Goal: Transaction & Acquisition: Purchase product/service

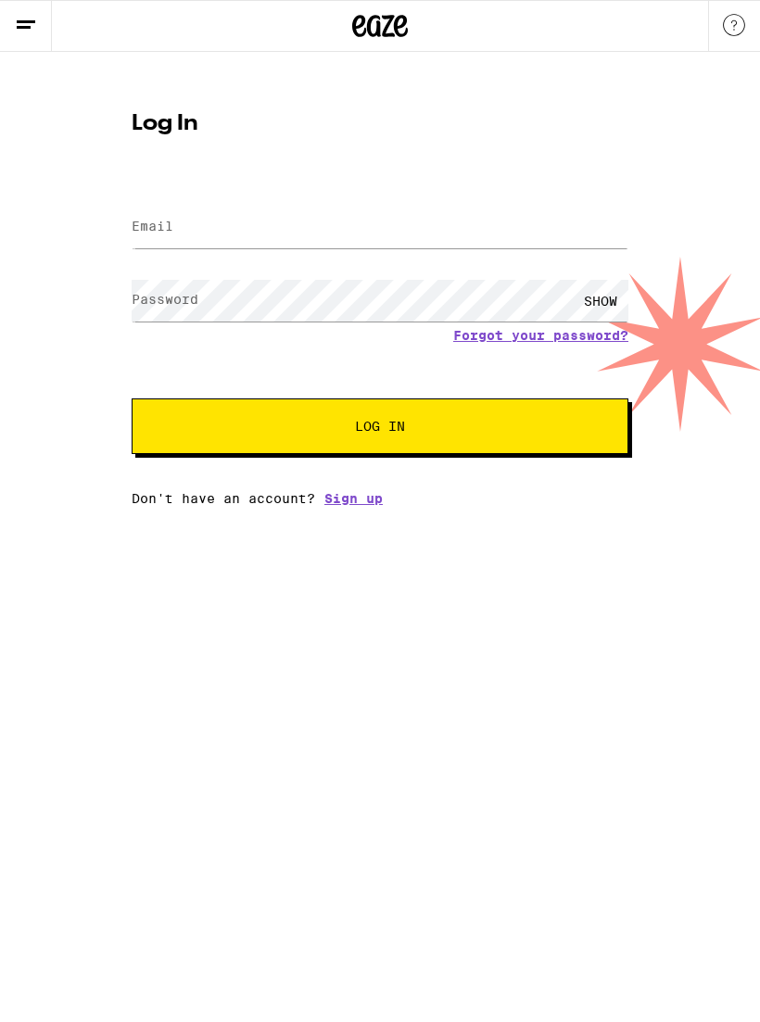
click at [155, 225] on label "Email" at bounding box center [153, 226] width 42 height 15
type input "[EMAIL_ADDRESS][DOMAIN_NAME]"
click at [380, 429] on button "Log In" at bounding box center [380, 426] width 497 height 56
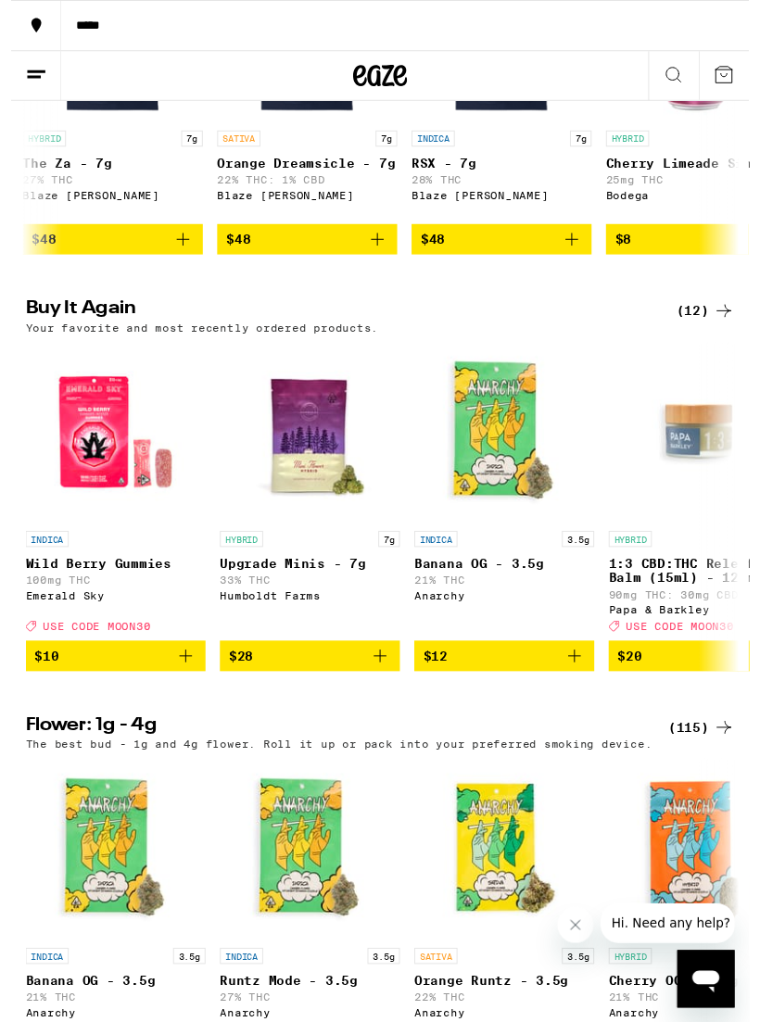
scroll to position [1708, 0]
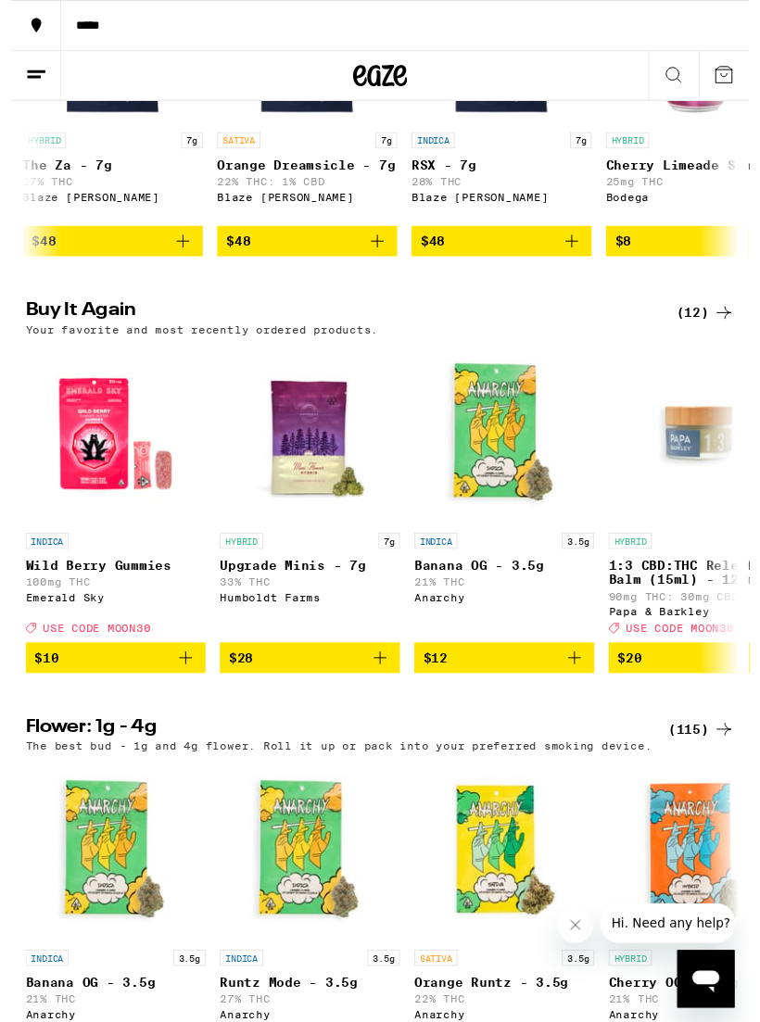
click at [285, 688] on span "$28" at bounding box center [307, 677] width 167 height 22
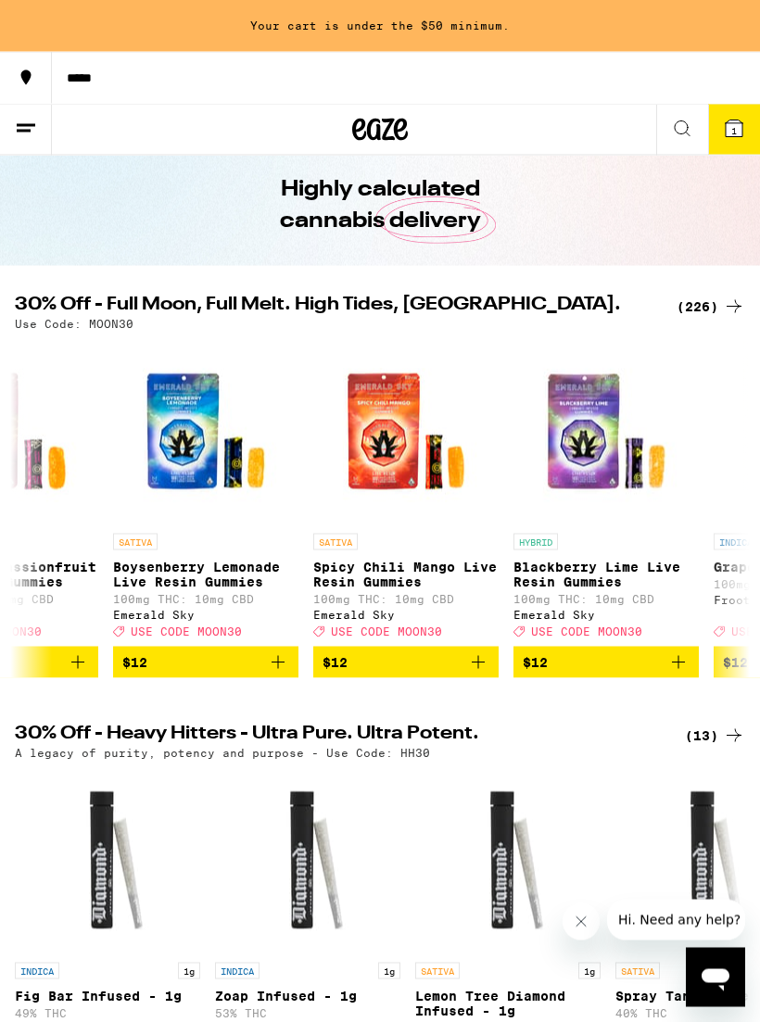
scroll to position [0, 0]
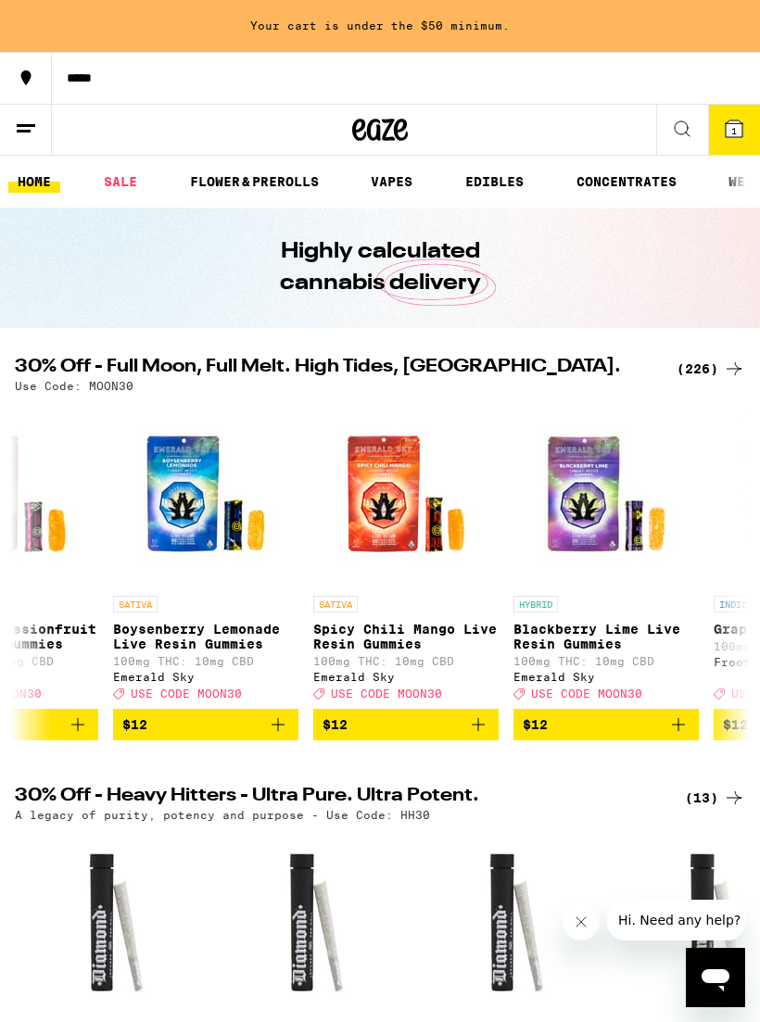
click at [394, 178] on link "VAPES" at bounding box center [391, 181] width 60 height 22
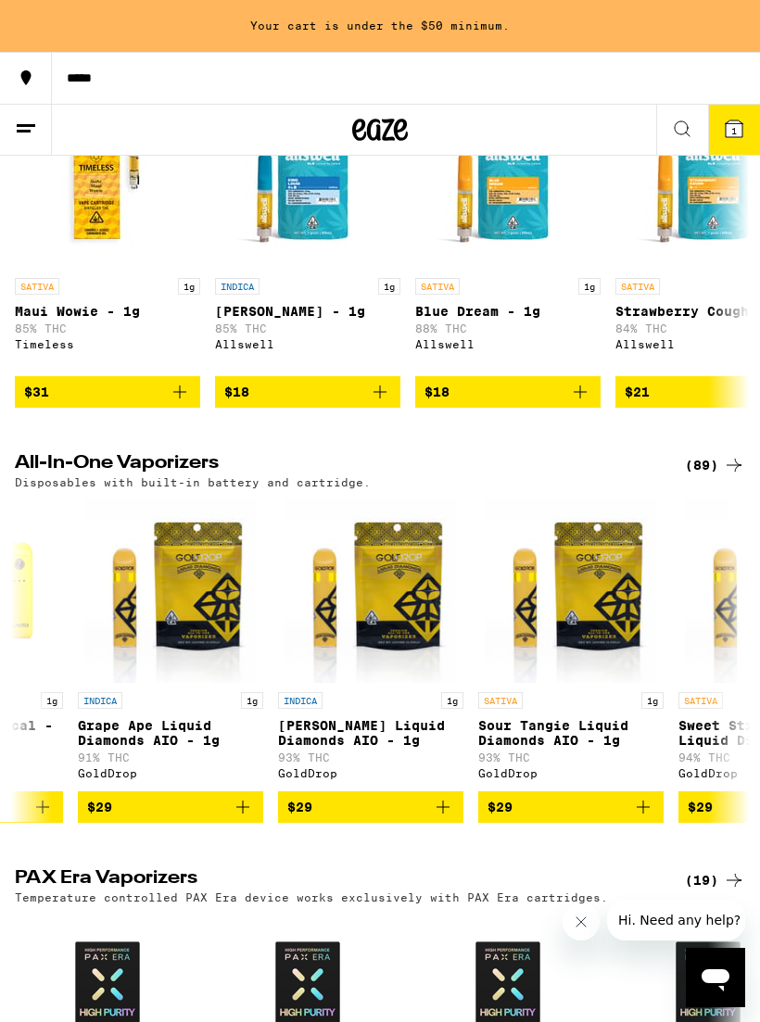
scroll to position [0, 2335]
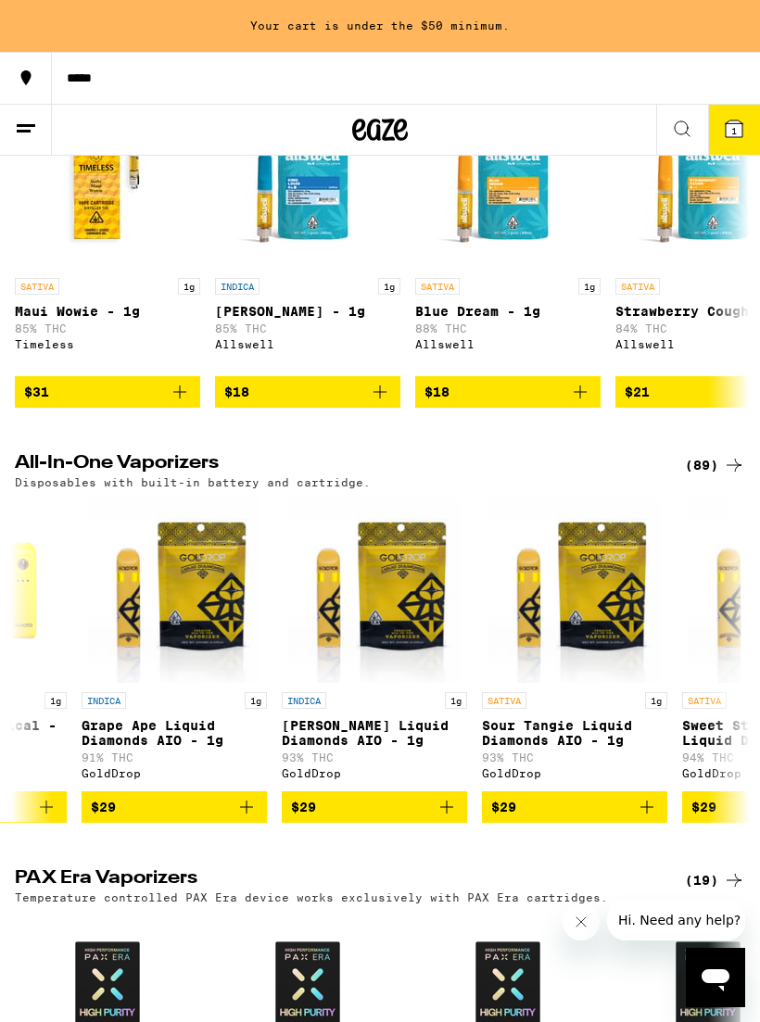
click at [336, 818] on span "$29" at bounding box center [374, 807] width 167 height 22
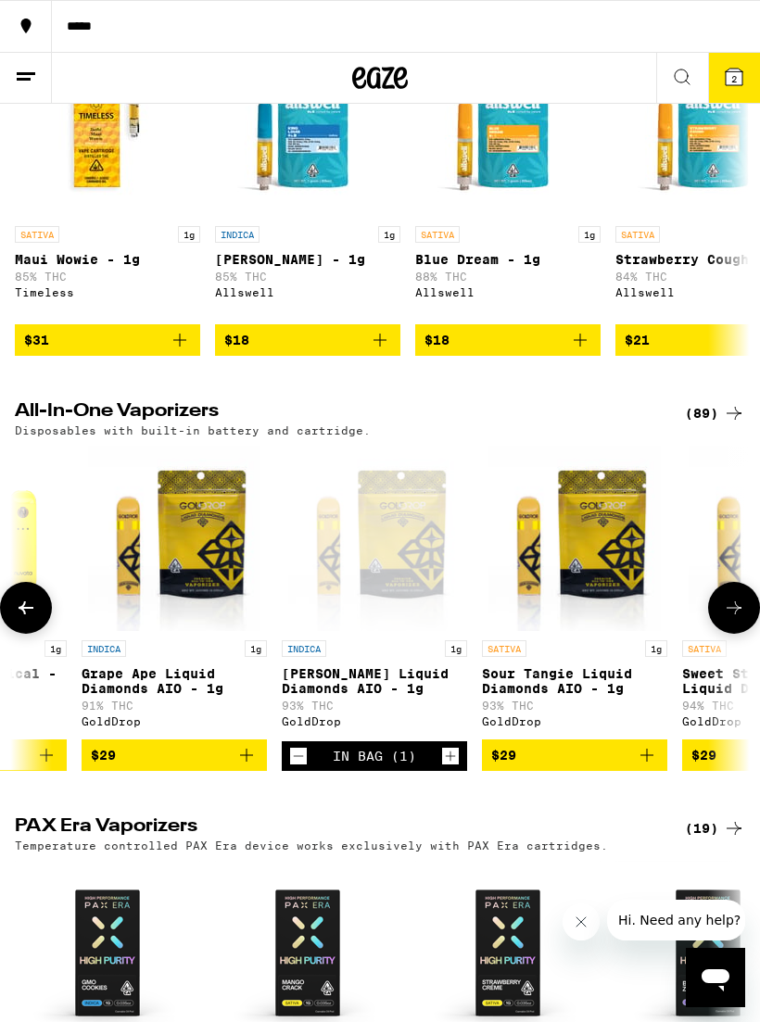
click at [737, 76] on icon at bounding box center [733, 77] width 17 height 17
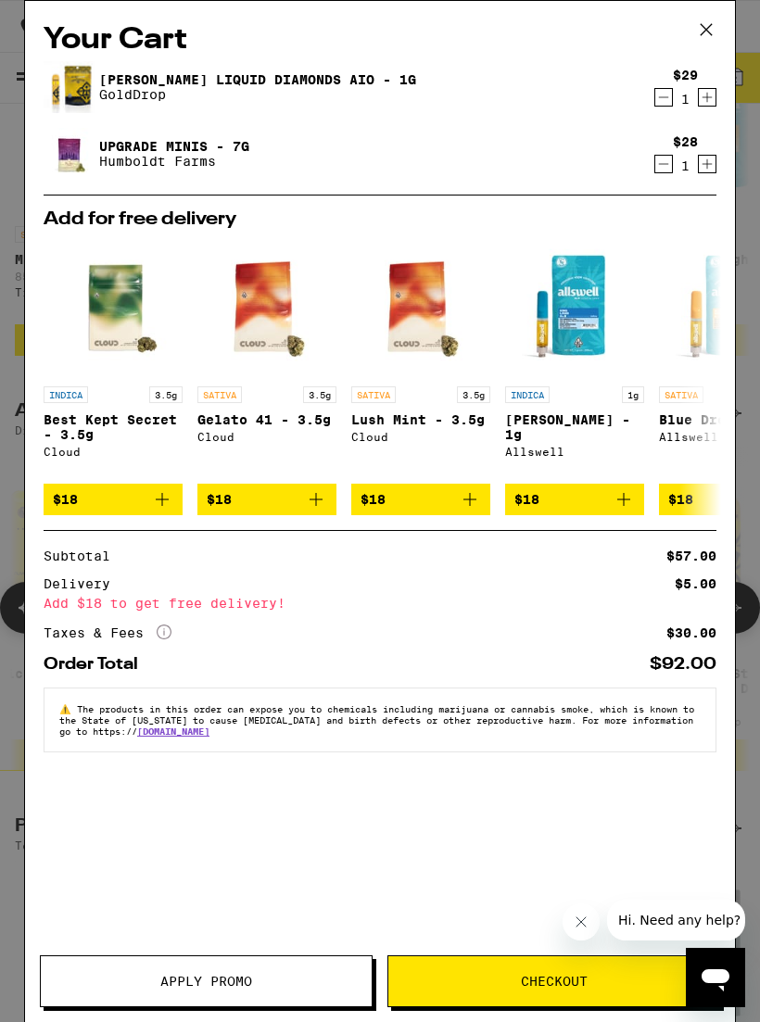
click at [201, 988] on span "Apply Promo" at bounding box center [206, 981] width 92 height 13
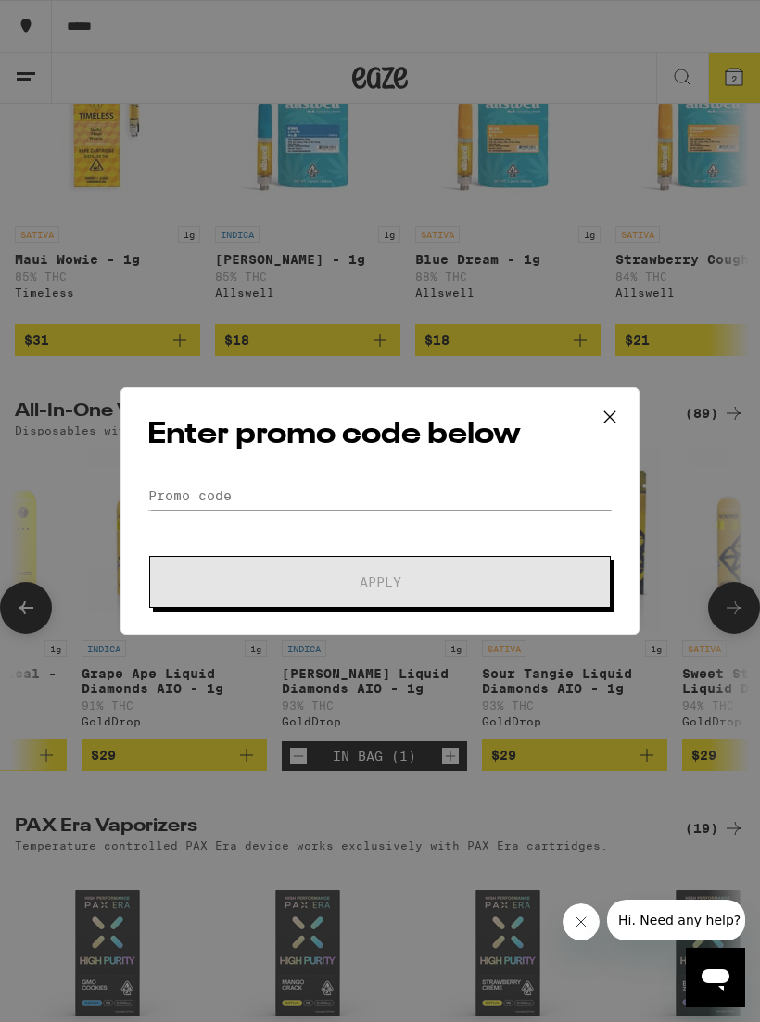
click at [599, 413] on icon at bounding box center [610, 417] width 28 height 28
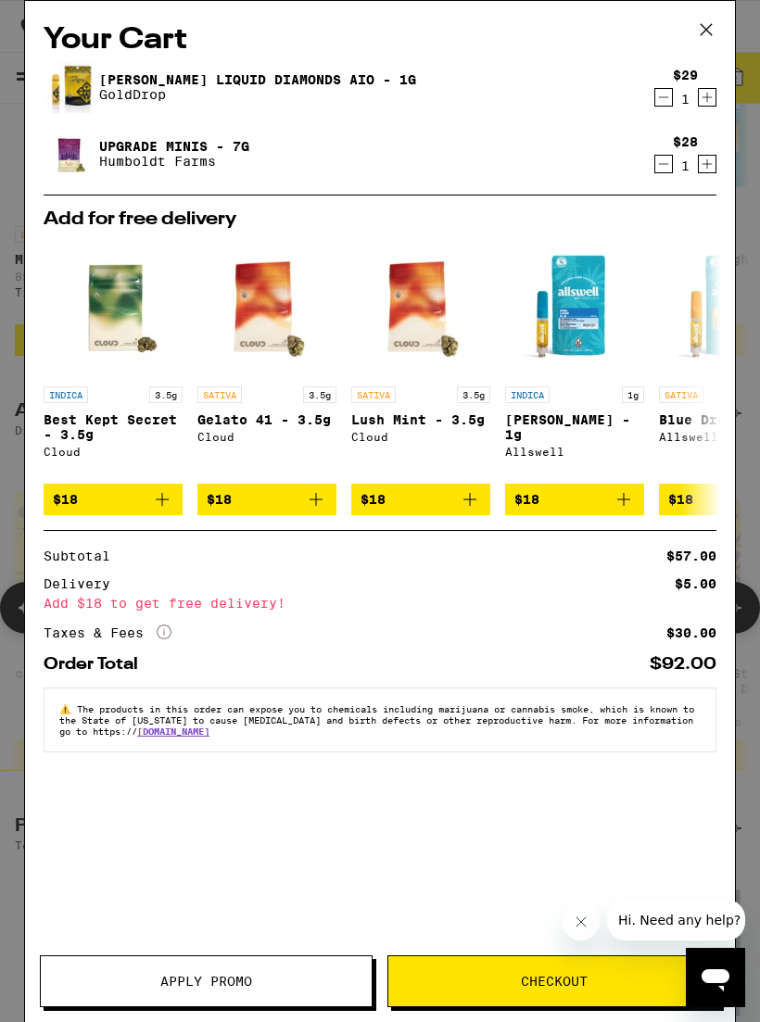
click at [705, 37] on icon at bounding box center [706, 30] width 28 height 28
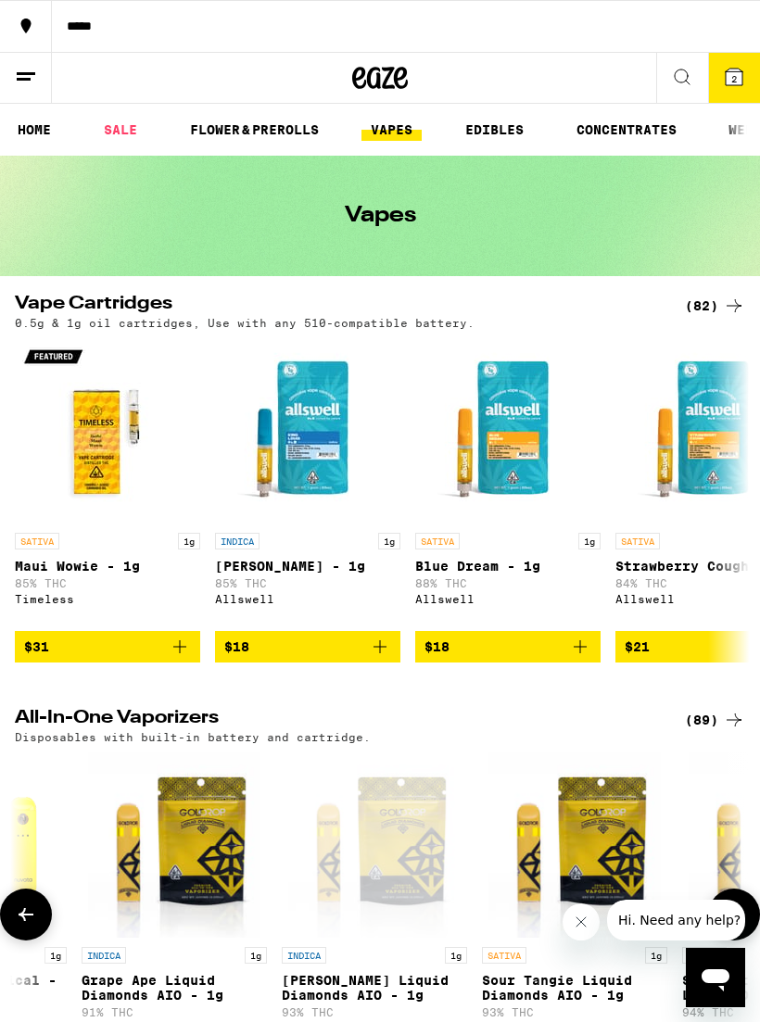
click at [728, 90] on button "2" at bounding box center [734, 78] width 52 height 50
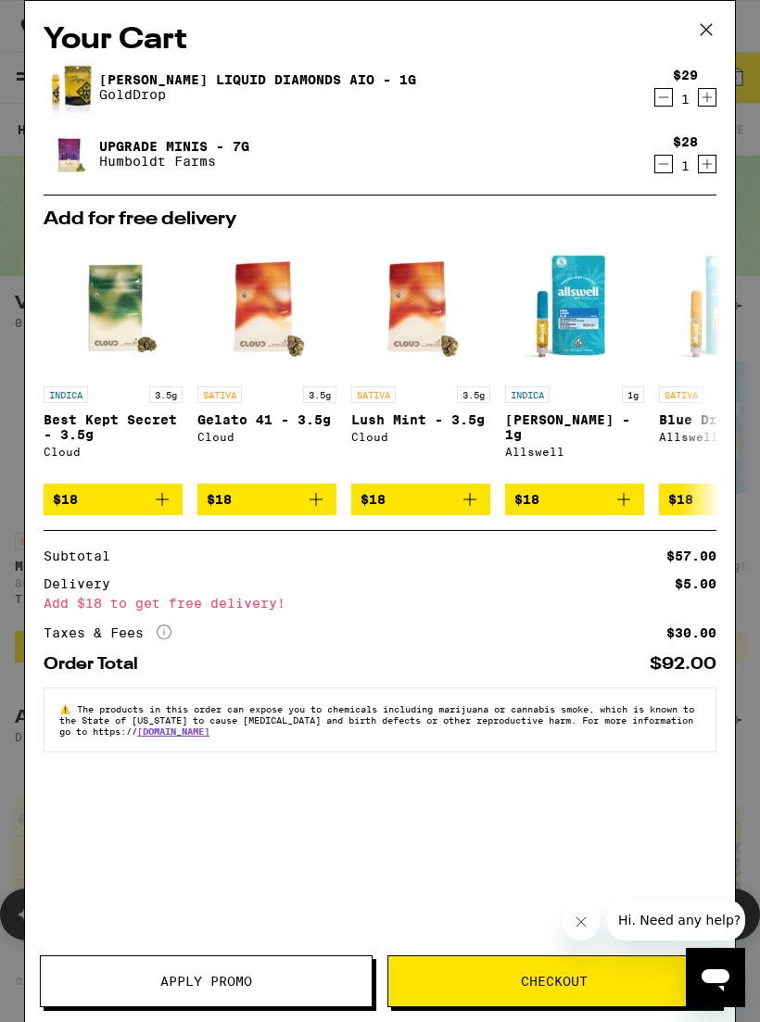
click at [704, 33] on icon at bounding box center [706, 30] width 28 height 28
